Goal: Contribute content

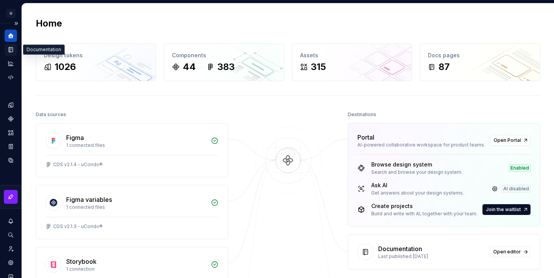
click at [14, 48] on div "Documentation" at bounding box center [11, 49] width 12 height 12
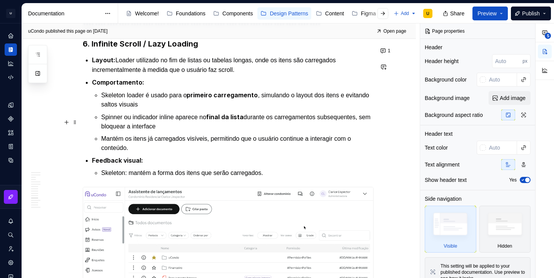
scroll to position [3157, 0]
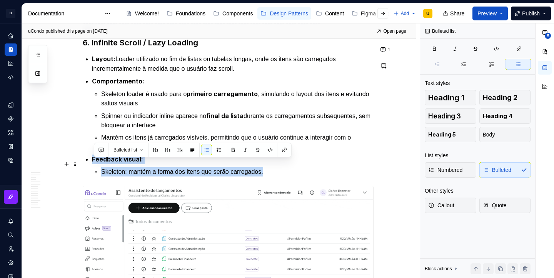
drag, startPoint x: 282, startPoint y: 178, endPoint x: 88, endPoint y: 166, distance: 194.2
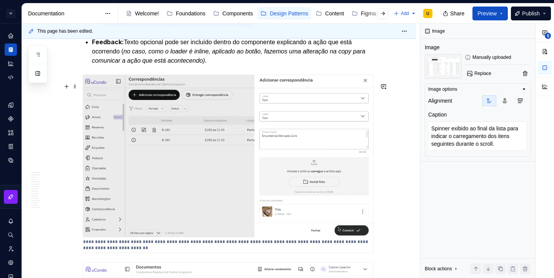
scroll to position [2427, 0]
click at [316, 136] on img at bounding box center [228, 156] width 290 height 162
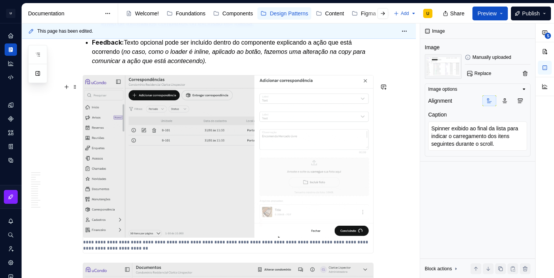
type textarea "*"
type textarea "Exemplo de carregamento em que o formulário da Drawer é bloqueada com um overla…"
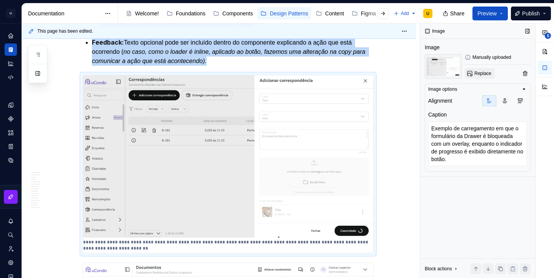
click at [481, 78] on button "Replace" at bounding box center [480, 73] width 30 height 11
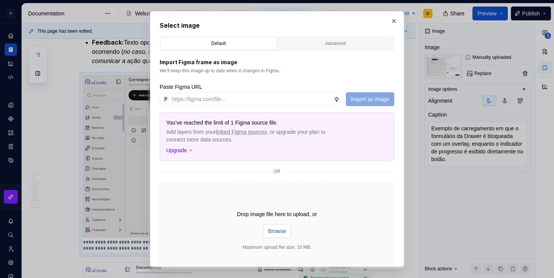
click at [278, 237] on button "Browse" at bounding box center [277, 231] width 28 height 14
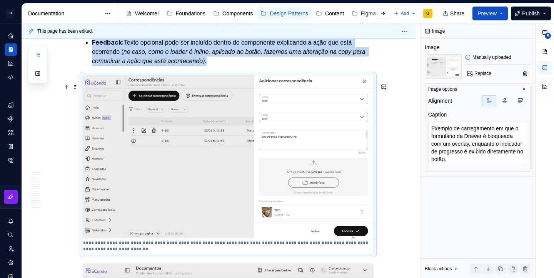
click at [335, 123] on img at bounding box center [228, 156] width 290 height 163
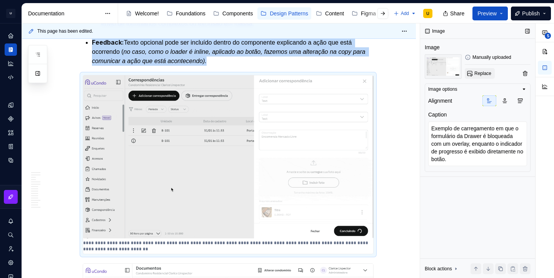
click at [481, 74] on span "Replace" at bounding box center [482, 73] width 17 height 6
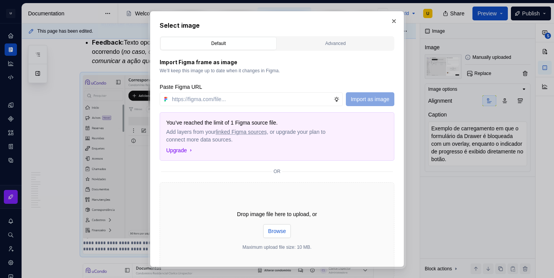
click at [282, 225] on button "Browse" at bounding box center [277, 231] width 28 height 14
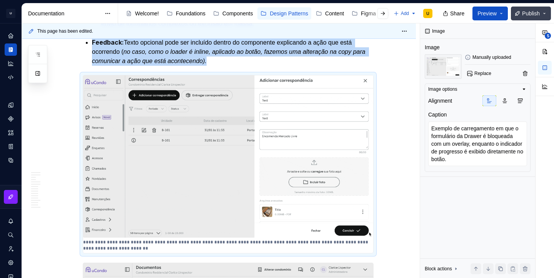
click at [531, 10] on span "Publish" at bounding box center [531, 14] width 18 height 8
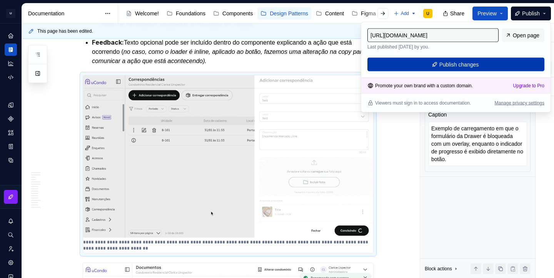
click at [506, 68] on button "Publish changes" at bounding box center [455, 65] width 177 height 14
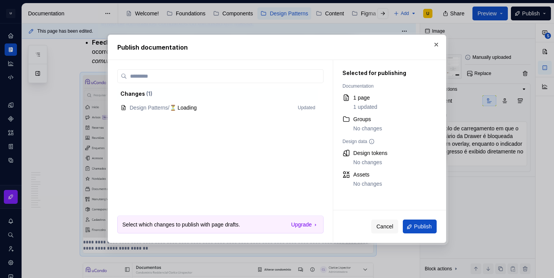
click at [417, 234] on div "Cancel Publish" at bounding box center [389, 227] width 113 height 32
click at [421, 226] on span "Publish" at bounding box center [423, 227] width 18 height 8
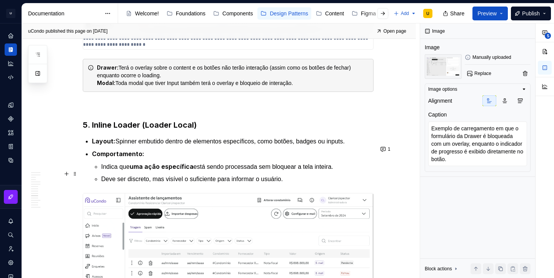
scroll to position [2821, 0]
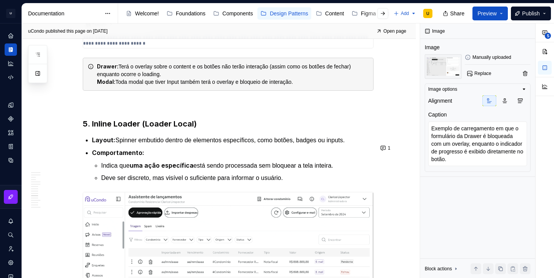
type textarea "*"
